Goal: Understand process/instructions: Learn how to perform a task or action

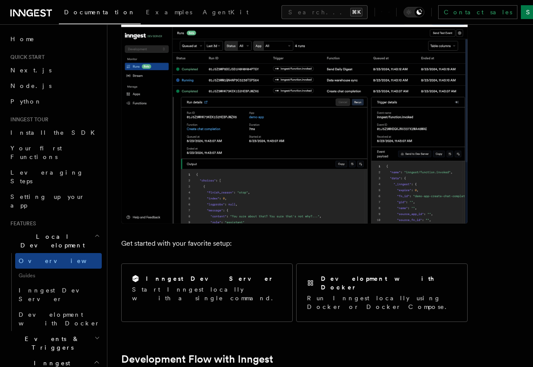
scroll to position [211, 0]
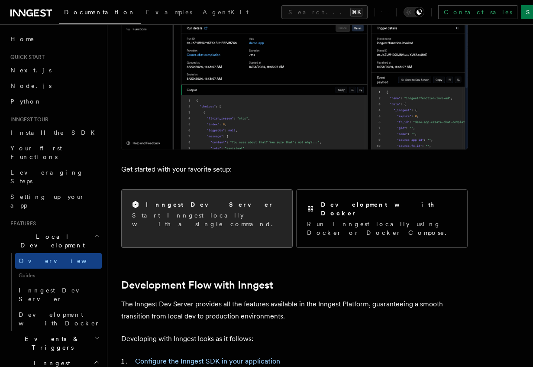
click at [231, 210] on div "Inngest Dev Server Start Inngest locally with a single command." at bounding box center [207, 214] width 150 height 28
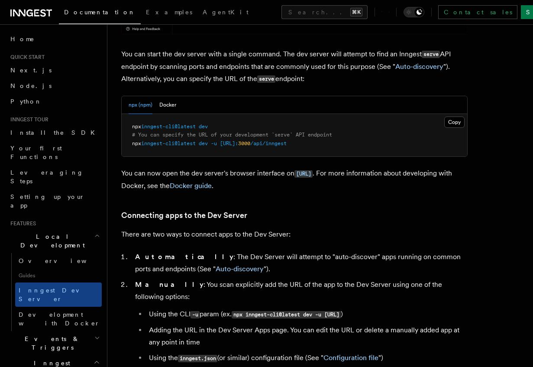
scroll to position [347, 0]
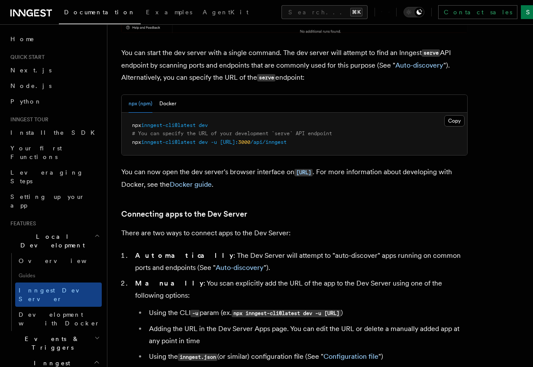
click at [146, 144] on span "inngest-cli@latest" at bounding box center [168, 142] width 55 height 6
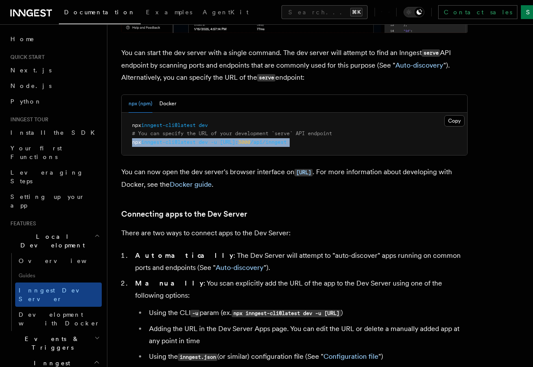
click at [146, 144] on span "inngest-cli@latest" at bounding box center [168, 142] width 55 height 6
copy article "npx inngest-cli@latest dev -u [URL]: 3000 /api/inngest"
